Goal: Information Seeking & Learning: Check status

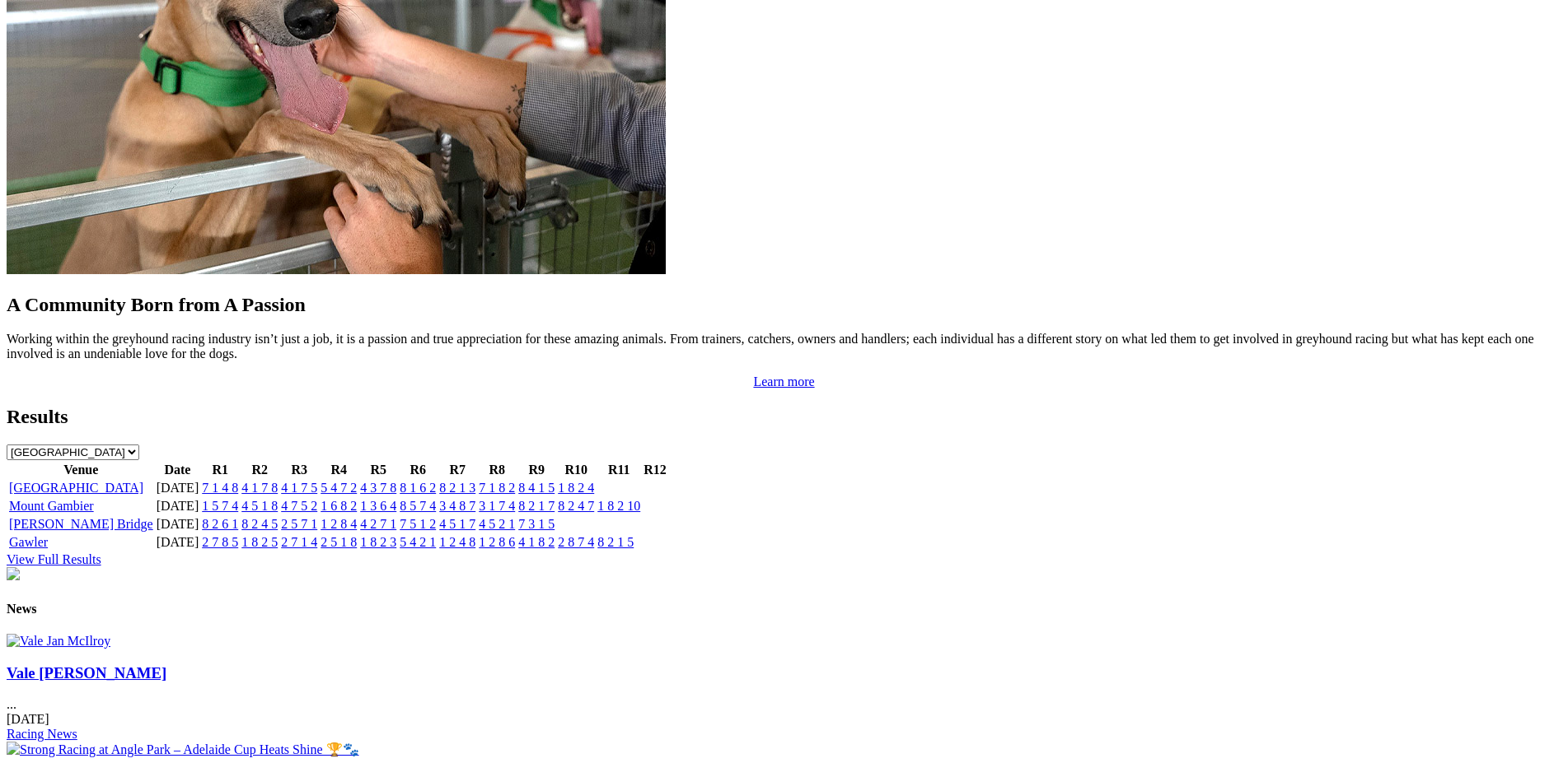
scroll to position [1378, 0]
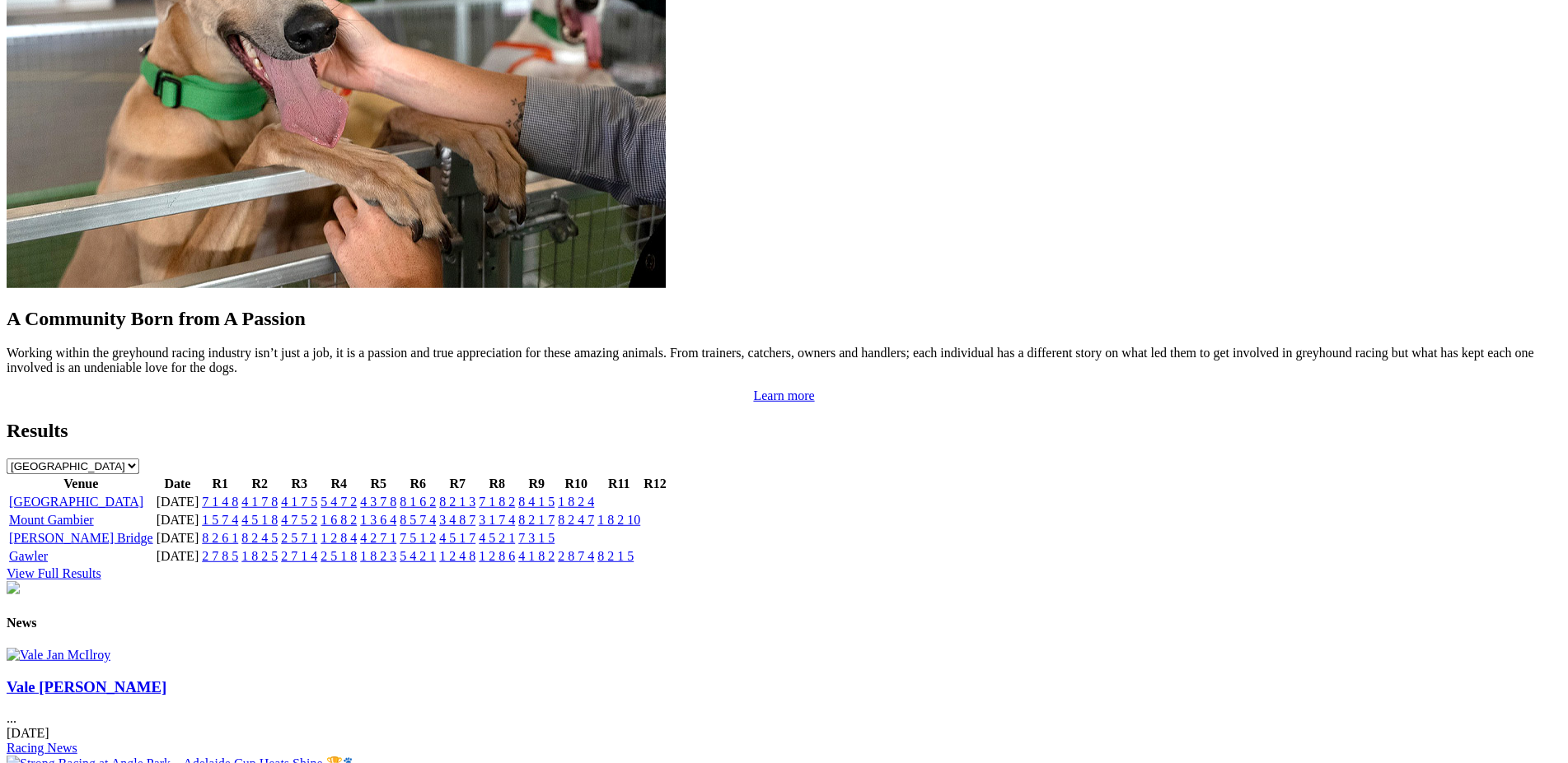
click at [101, 566] on link "View Full Results" at bounding box center [54, 573] width 94 height 14
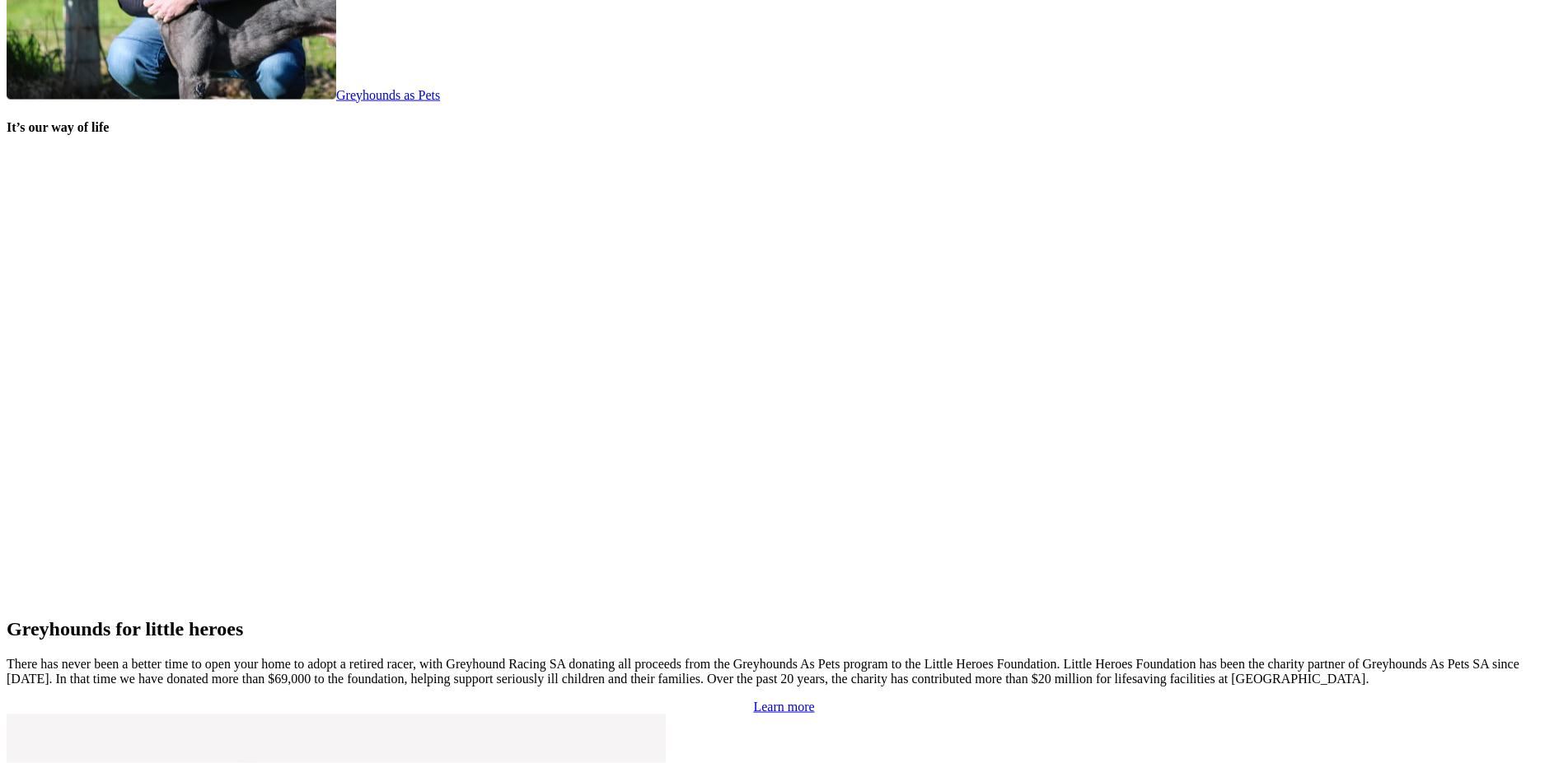
scroll to position [3247, 0]
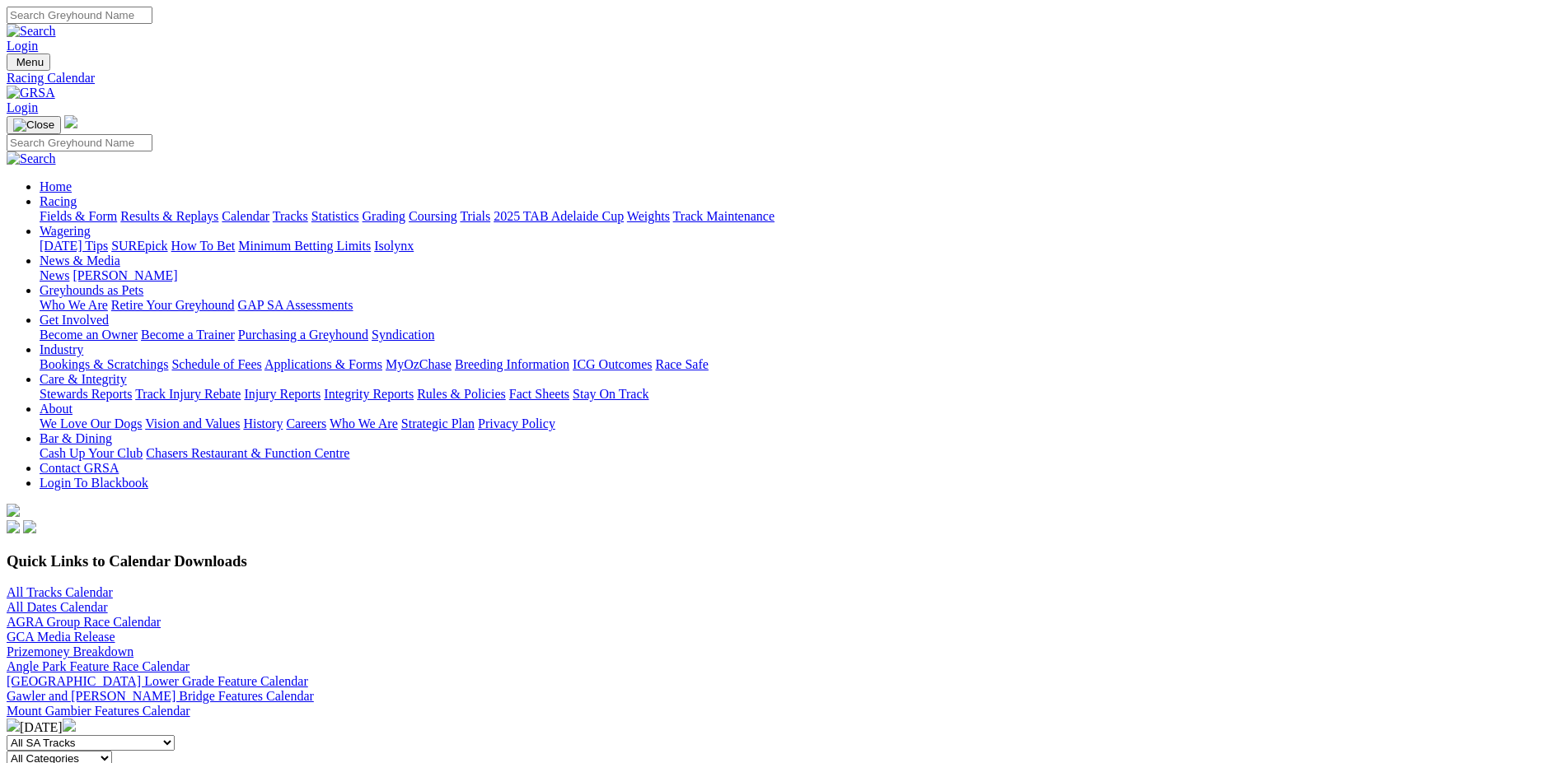
click at [113, 585] on link "All Tracks Calendar" at bounding box center [60, 592] width 107 height 14
